Goal: Information Seeking & Learning: Learn about a topic

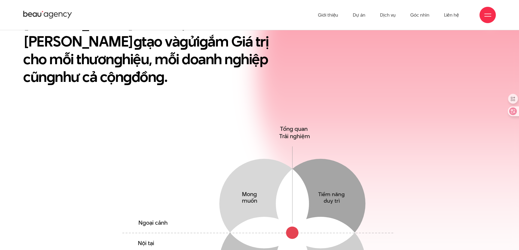
scroll to position [136, 0]
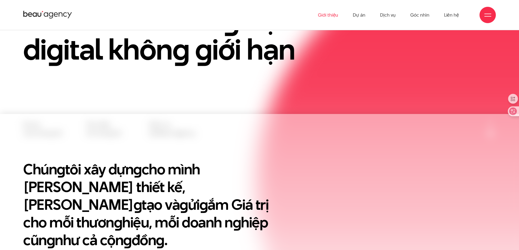
click at [329, 15] on link "Giới thiệu" at bounding box center [328, 15] width 20 height 30
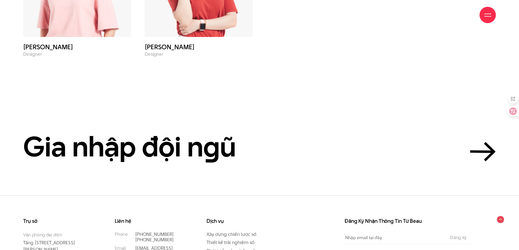
scroll to position [2494, 0]
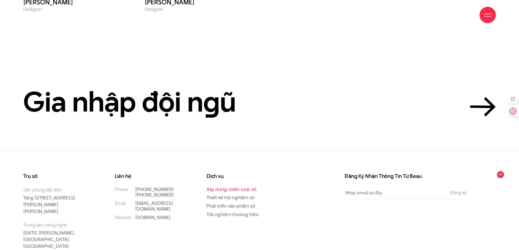
click at [232, 186] on link "Xây dựng chiến lược số" at bounding box center [231, 189] width 50 height 7
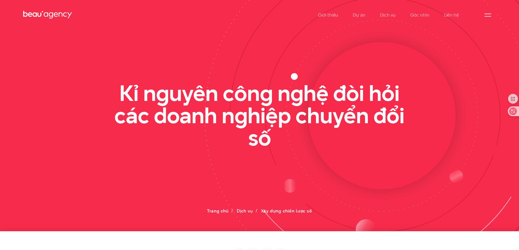
click at [488, 16] on span at bounding box center [487, 16] width 7 height 1
